Goal: Book appointment/travel/reservation

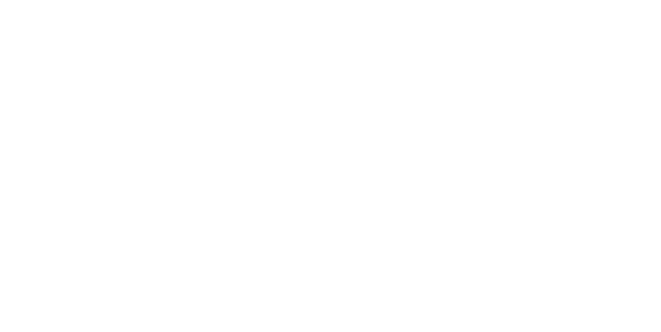
select select ""en""
